Goal: Navigation & Orientation: Understand site structure

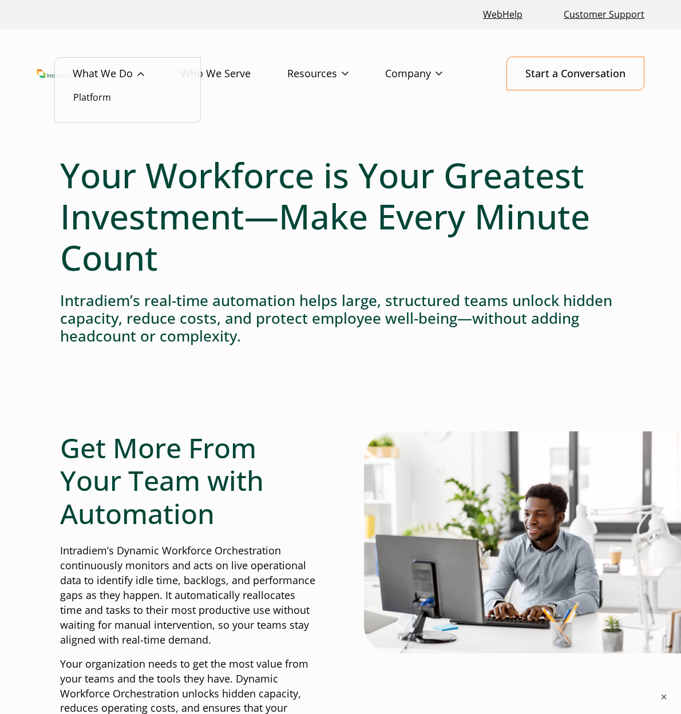
click at [118, 75] on link "What We Do" at bounding box center [127, 73] width 108 height 33
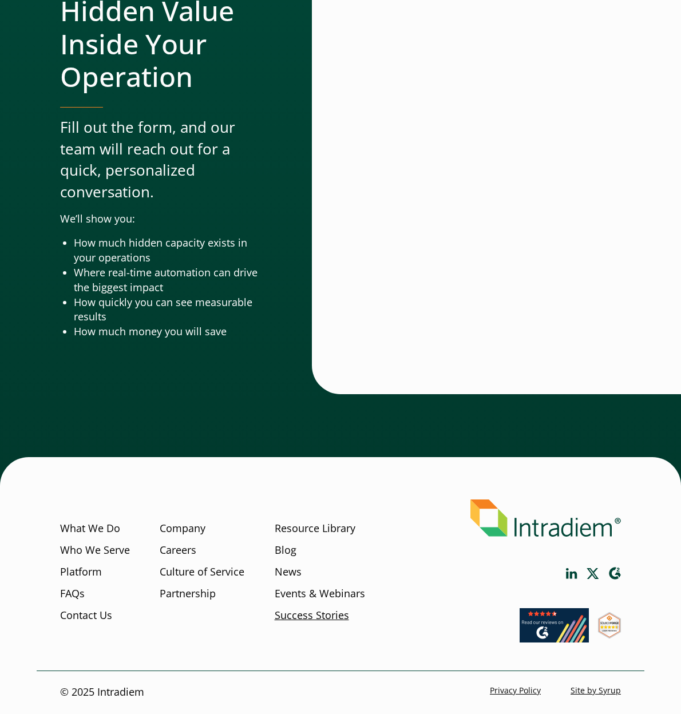
scroll to position [3815, 0]
click at [564, 575] on ul at bounding box center [516, 573] width 210 height 13
click at [572, 576] on icon "Link opens in a new window" at bounding box center [571, 573] width 11 height 11
